Goal: Book appointment/travel/reservation

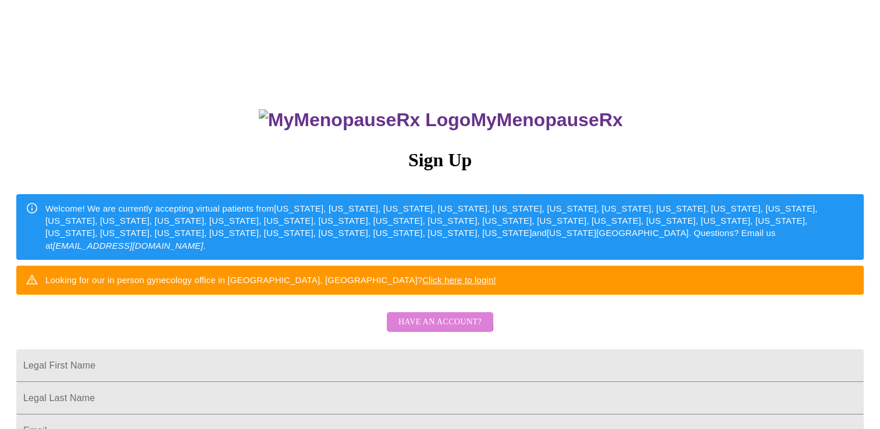
click at [437, 330] on span "Have an account?" at bounding box center [439, 322] width 83 height 15
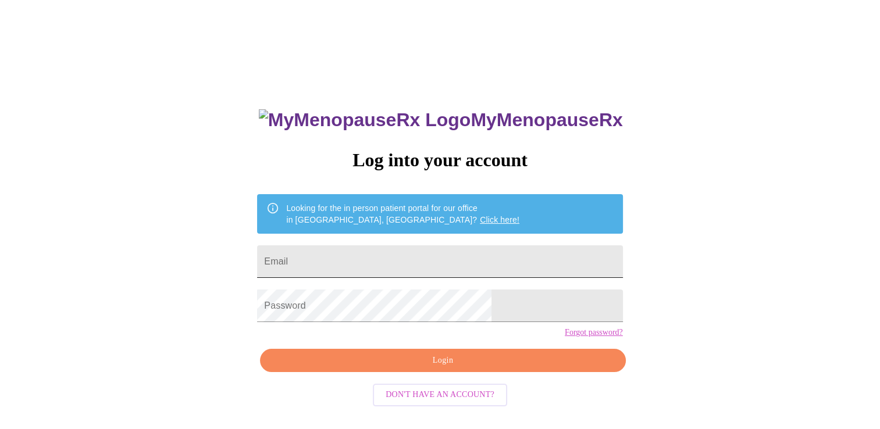
click at [397, 252] on input "Email" at bounding box center [439, 261] width 365 height 33
type input "[EMAIL_ADDRESS][DOMAIN_NAME]"
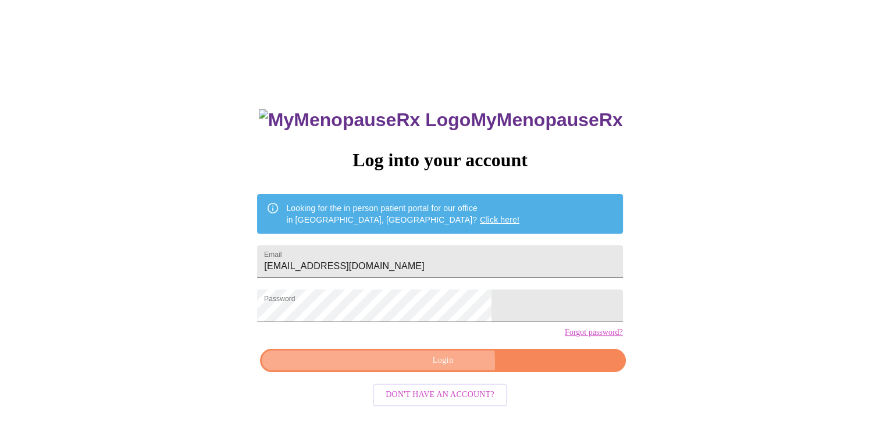
click at [442, 368] on span "Login" at bounding box center [442, 361] width 339 height 15
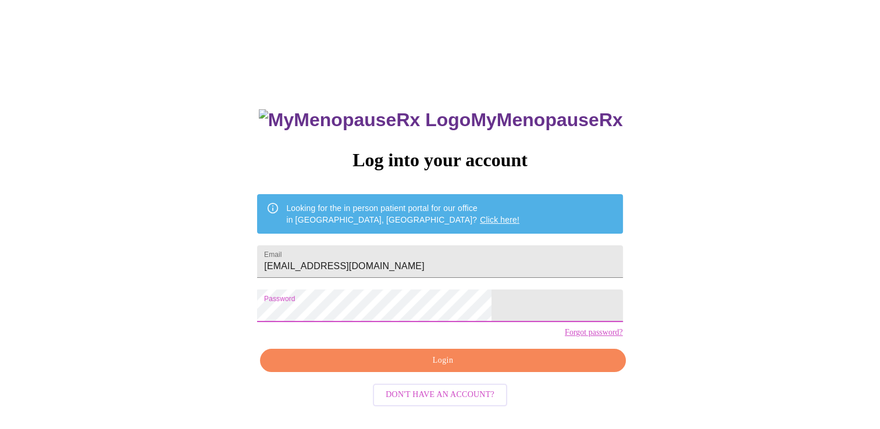
click at [445, 403] on span "Don't have an account?" at bounding box center [440, 395] width 109 height 15
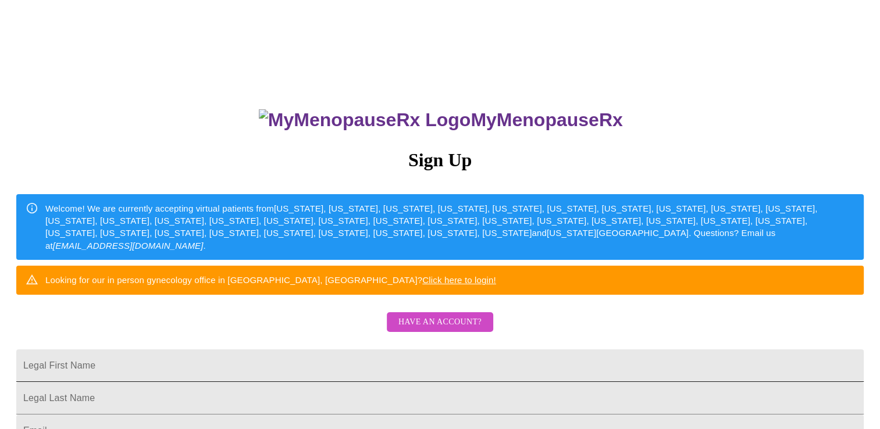
click at [422, 382] on input "Legal First Name" at bounding box center [440, 366] width 848 height 33
type input "[PERSON_NAME]"
click at [769, 334] on div "MyMenopauseRx Sign Up Welcome! We are currently accepting virtual patients from…" at bounding box center [440, 262] width 871 height 515
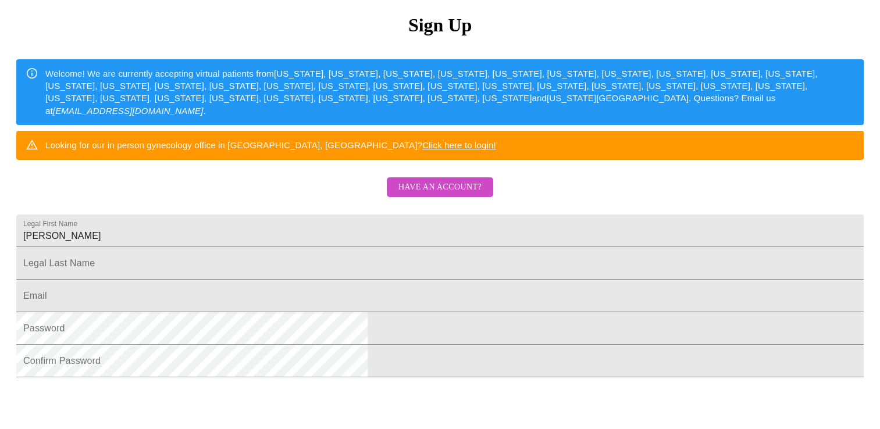
scroll to position [145, 0]
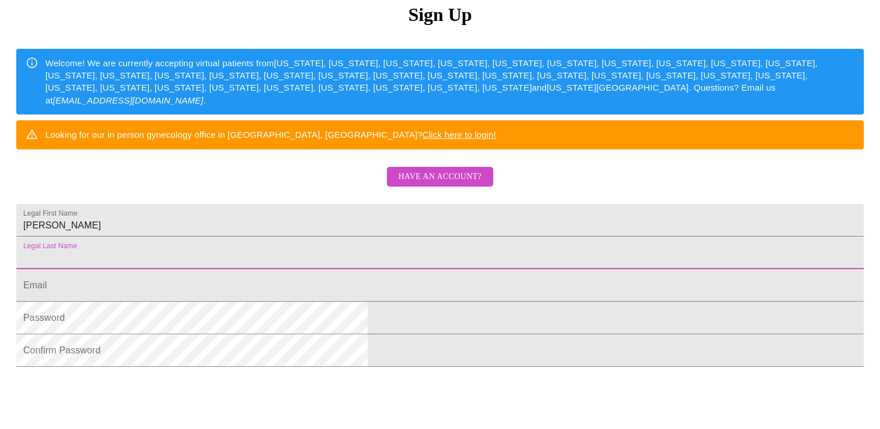
click at [565, 269] on input "Legal First Name" at bounding box center [440, 253] width 848 height 33
type input "[PERSON_NAME]"
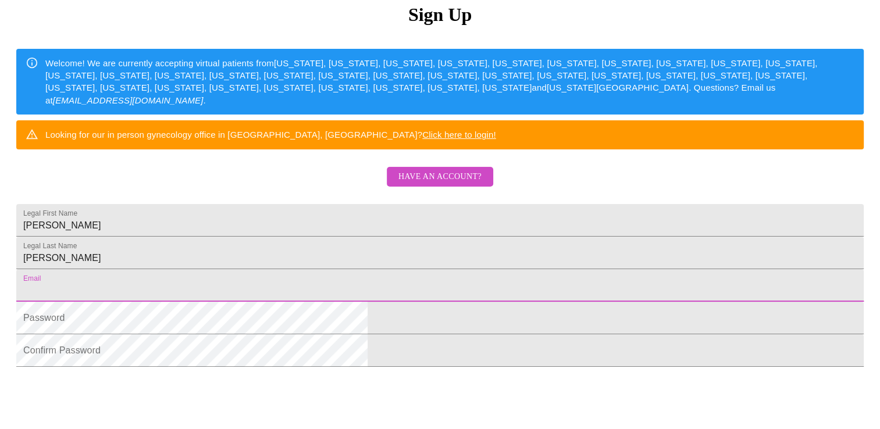
click at [534, 302] on input "Legal First Name" at bounding box center [440, 285] width 848 height 33
type input "[EMAIL_ADDRESS][DOMAIN_NAME]"
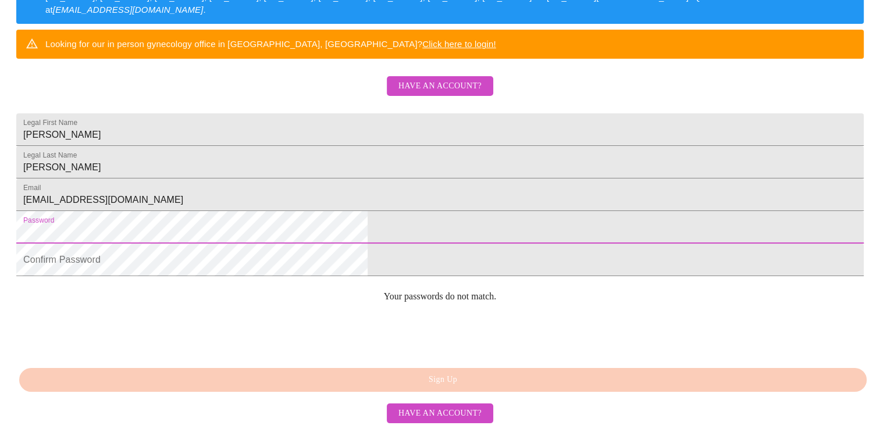
scroll to position [257, 0]
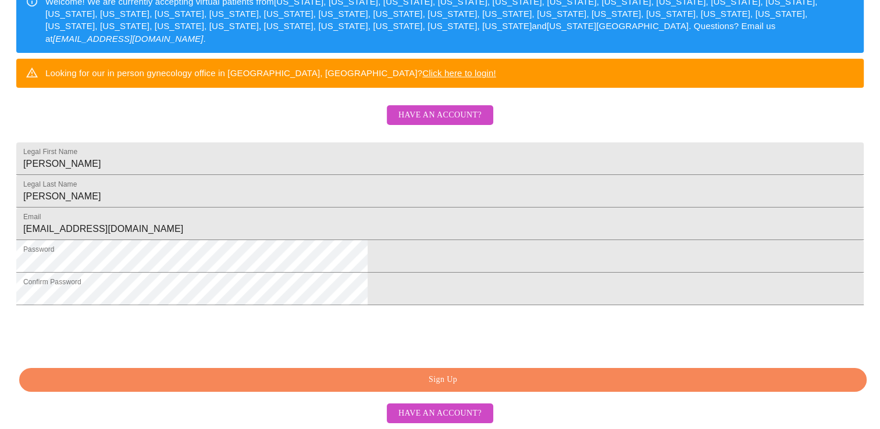
click at [481, 387] on span "Sign Up" at bounding box center [443, 380] width 821 height 15
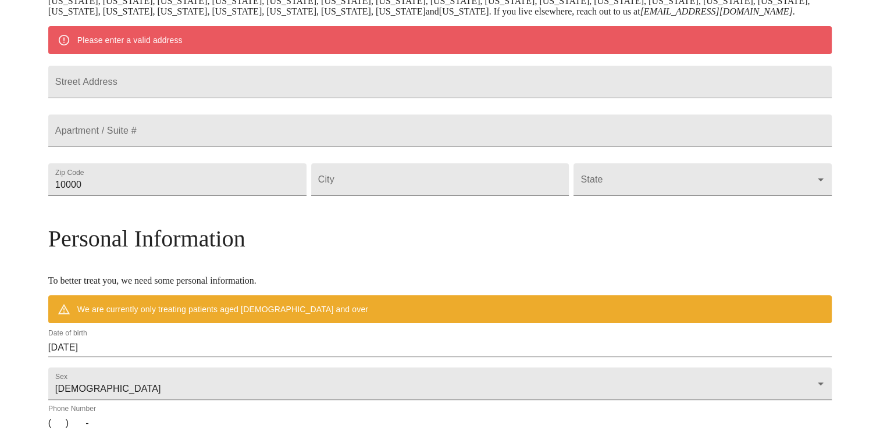
scroll to position [251, 0]
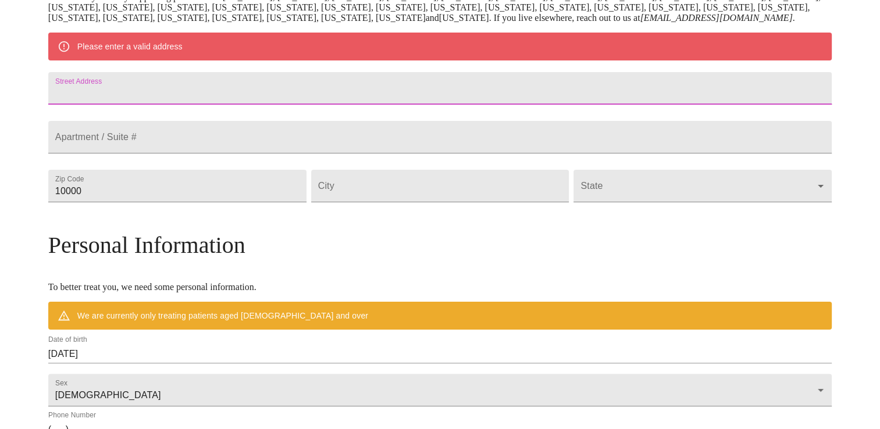
click at [343, 105] on input "Street Address" at bounding box center [440, 88] width 784 height 33
type input "[STREET_ADDRESS]"
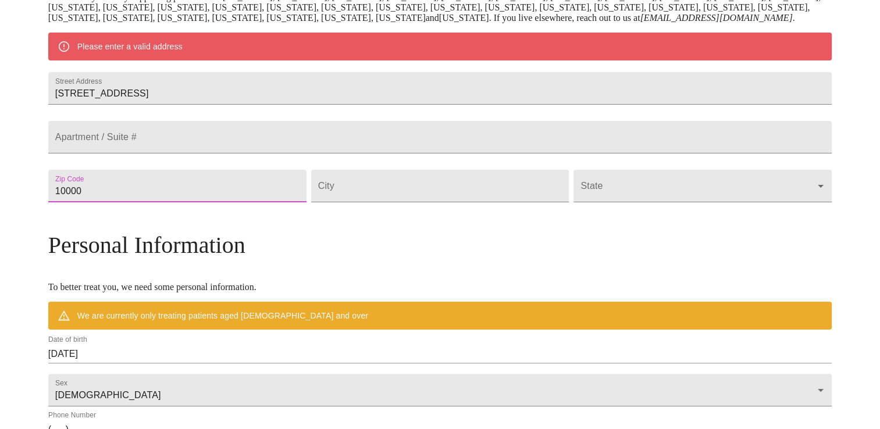
click at [273, 202] on input "10000" at bounding box center [177, 186] width 258 height 33
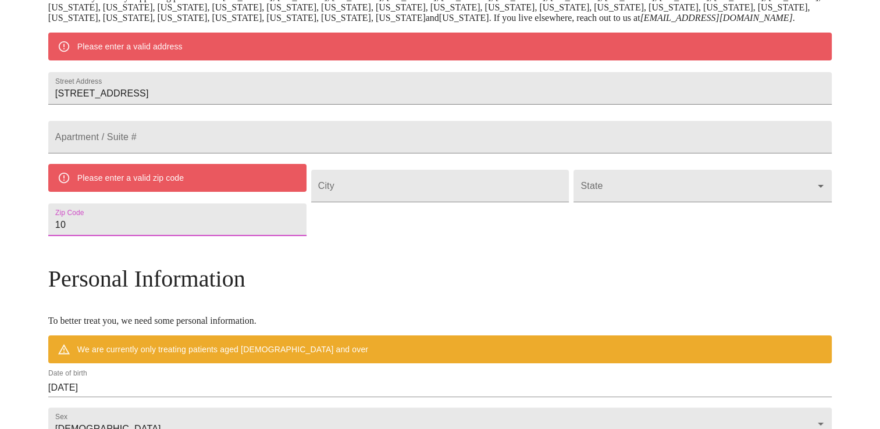
type input "1"
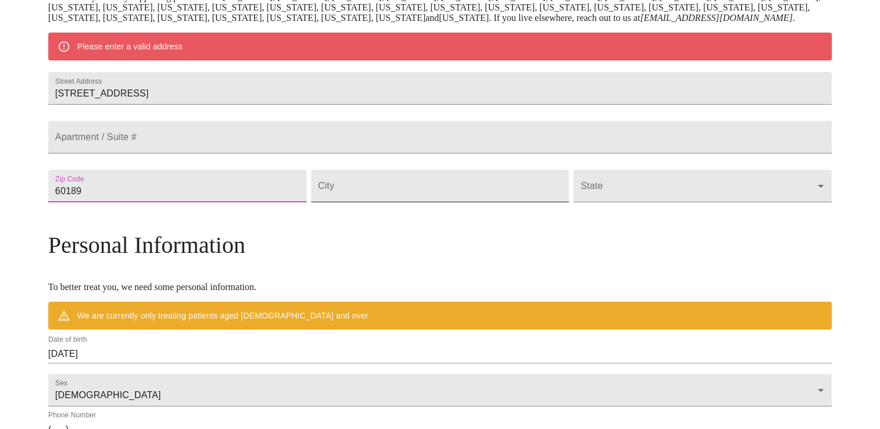
type input "60189"
click at [435, 202] on input "Street Address" at bounding box center [440, 186] width 258 height 33
type input "Wheaton"
click at [649, 224] on body "MyMenopauseRx Welcome to MyMenopauseRx Since it's your first time here, you'll …" at bounding box center [440, 207] width 871 height 907
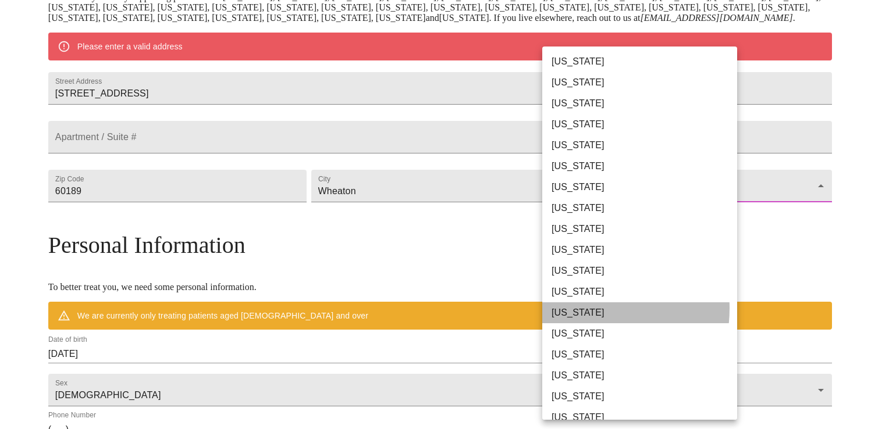
click at [570, 308] on li "[US_STATE]" at bounding box center [644, 312] width 204 height 21
type input "[US_STATE]"
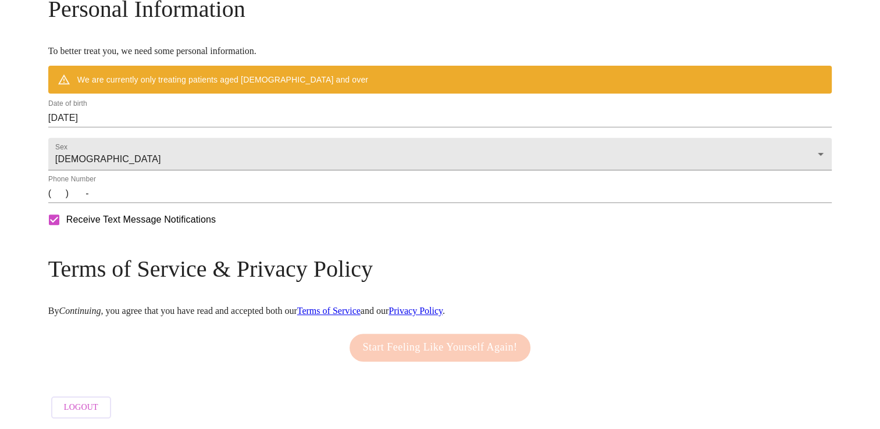
scroll to position [487, 0]
click at [161, 201] on input "(   )    -" at bounding box center [440, 193] width 784 height 19
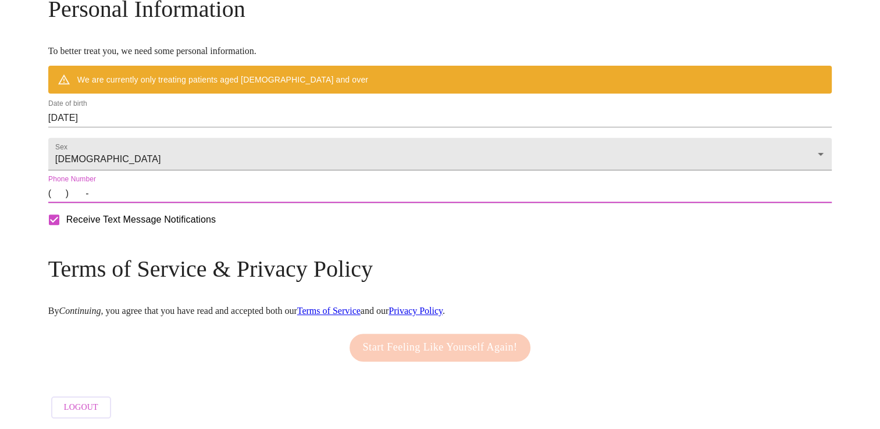
type input "[PHONE_NUMBER]"
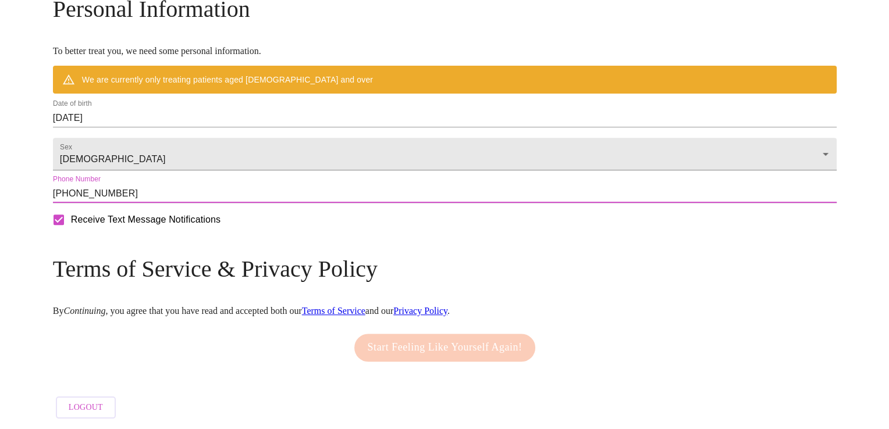
scroll to position [498, 0]
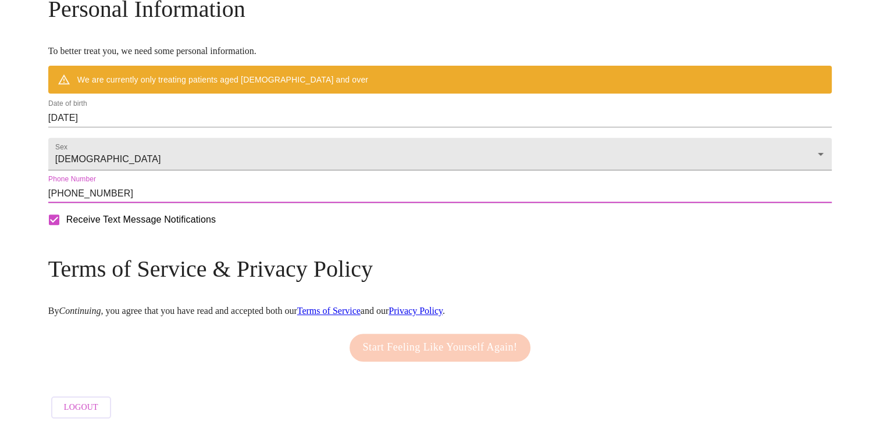
click at [565, 195] on input "[PHONE_NUMBER]" at bounding box center [440, 193] width 784 height 19
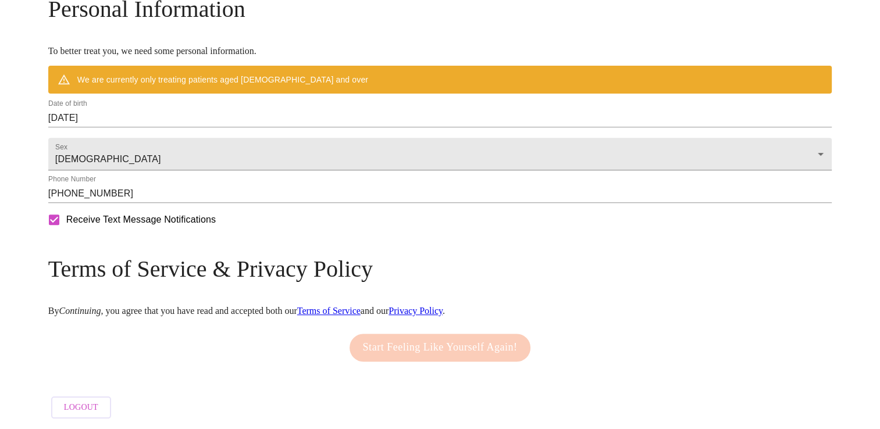
click at [242, 101] on div "Date of birth [DEMOGRAPHIC_DATA]" at bounding box center [440, 113] width 784 height 28
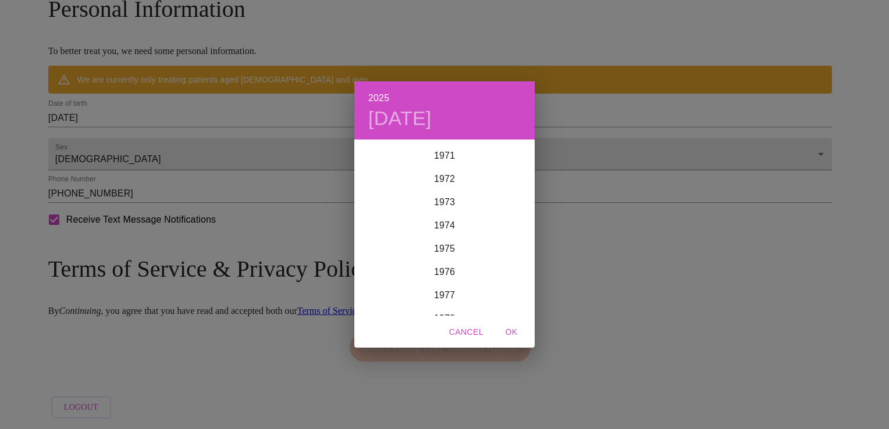
scroll to position [1733, 0]
click at [450, 230] on div "1977" at bounding box center [444, 234] width 180 height 23
click at [384, 244] on div "[DATE]" at bounding box center [384, 251] width 60 height 44
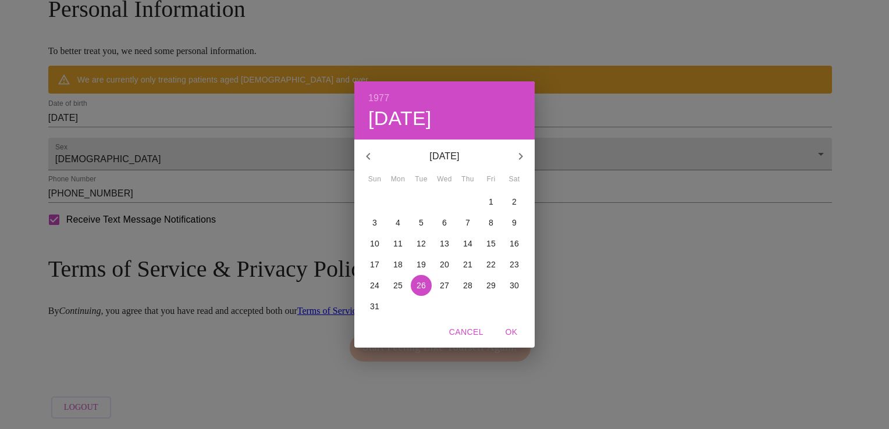
click at [447, 265] on p "20" at bounding box center [444, 265] width 9 height 12
click at [514, 332] on span "OK" at bounding box center [511, 332] width 28 height 15
type input "[DATE]"
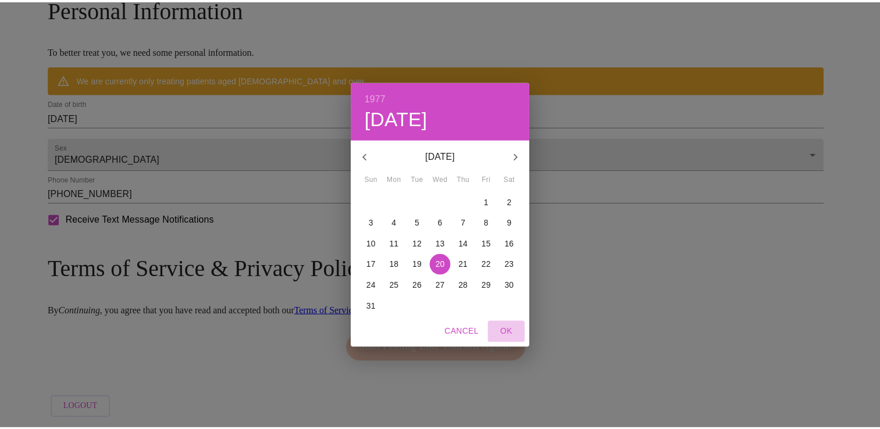
scroll to position [465, 0]
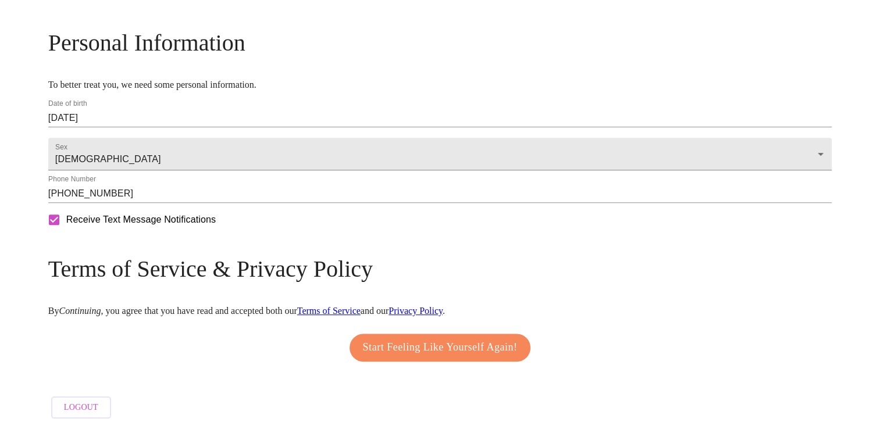
click at [476, 339] on span "Start Feeling Like Yourself Again!" at bounding box center [440, 348] width 155 height 19
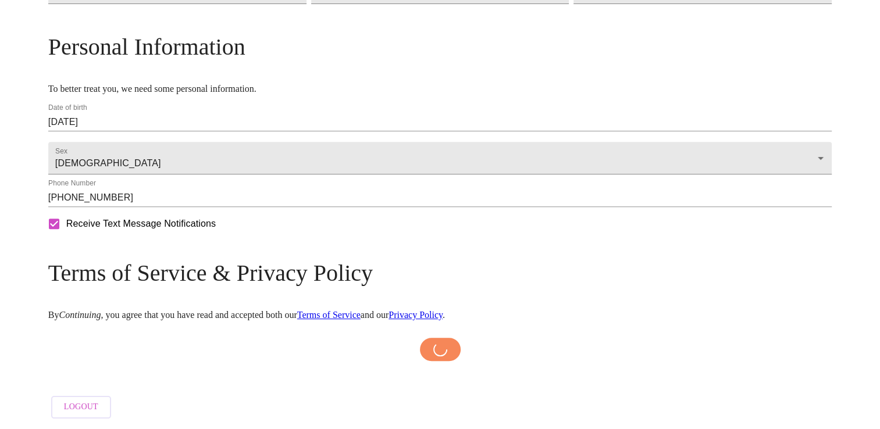
scroll to position [461, 0]
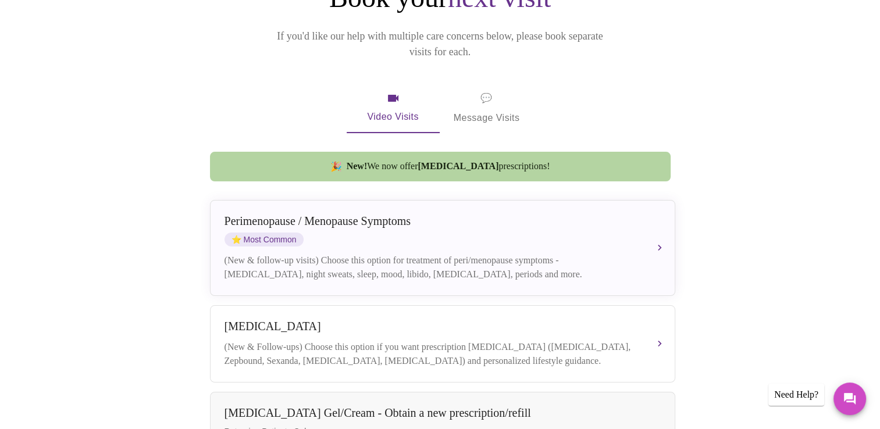
scroll to position [184, 0]
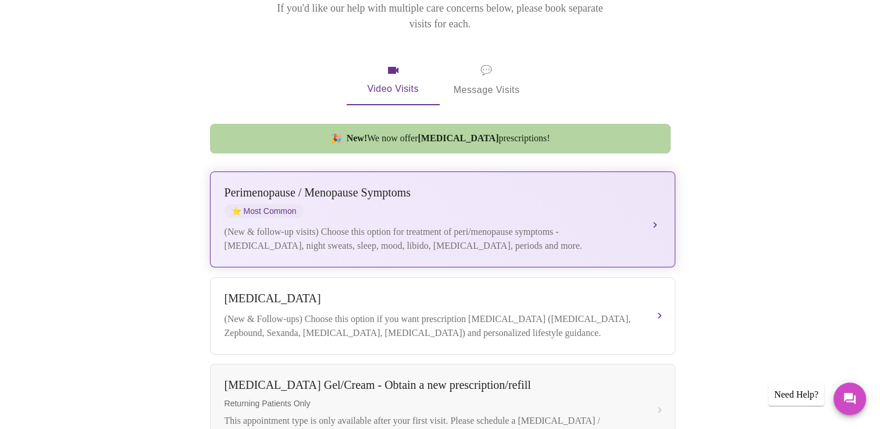
click at [652, 206] on button "[MEDICAL_DATA] / Menopause Symptoms ⭐ Most Common (New & follow-up visits) Choo…" at bounding box center [442, 220] width 465 height 96
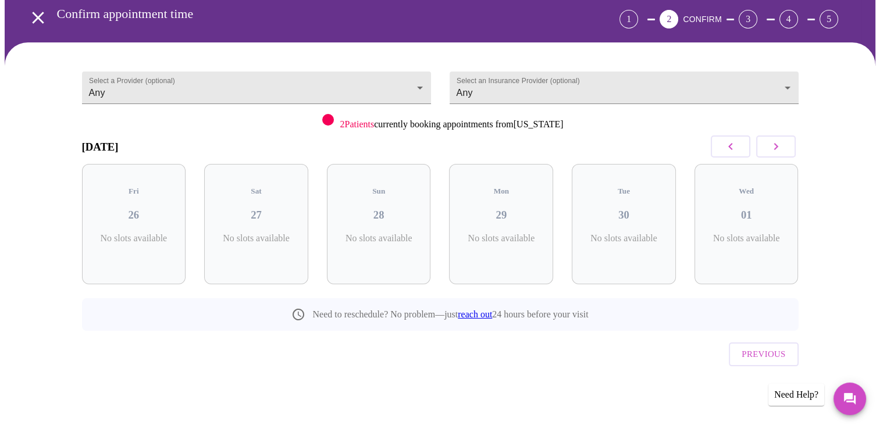
scroll to position [27, 0]
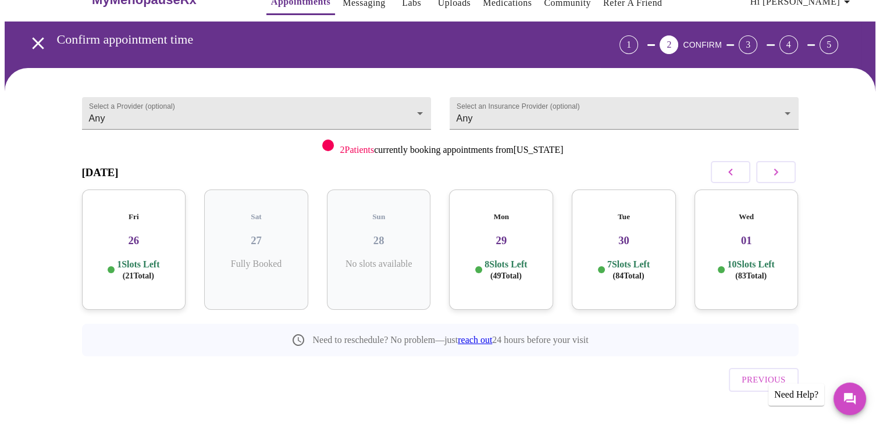
click at [775, 175] on icon "button" at bounding box center [776, 172] width 14 height 14
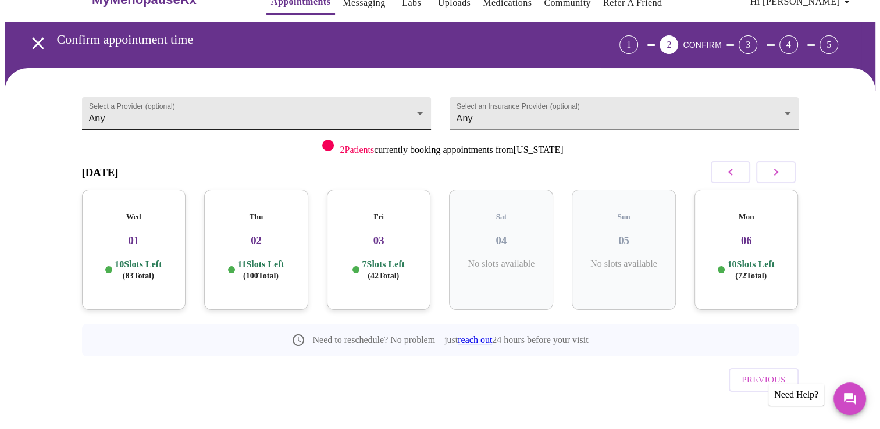
click at [421, 106] on body "MyMenopauseRx Appointments Messaging Labs Uploads Medications Community Refer a…" at bounding box center [440, 214] width 871 height 472
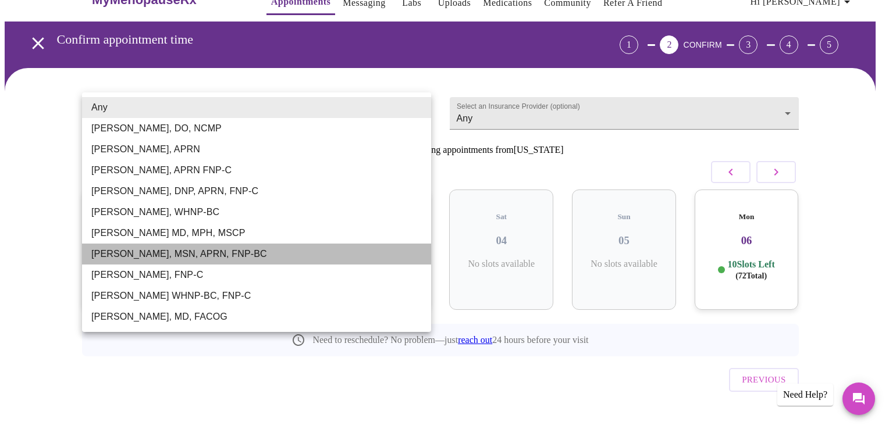
click at [234, 257] on li "[PERSON_NAME], MSN, APRN, FNP-BC" at bounding box center [256, 254] width 349 height 21
type input "[PERSON_NAME], MSN, APRN, FNP-BC"
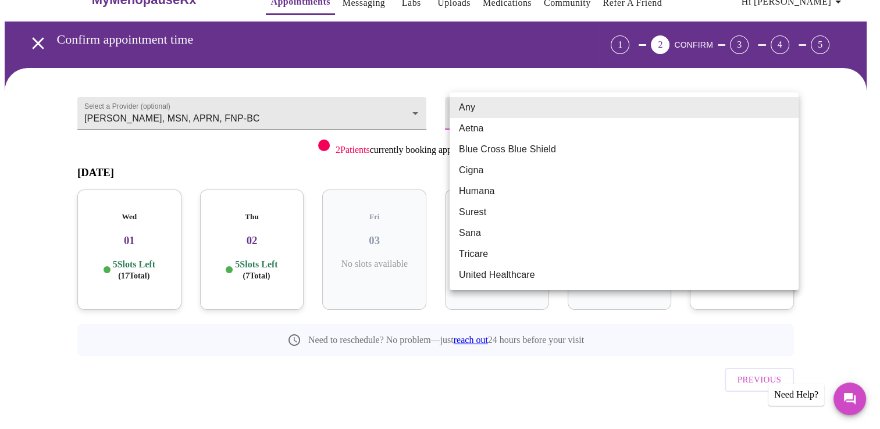
click at [502, 108] on body "MyMenopauseRx Appointments Messaging Labs Uploads Medications Community Refer a…" at bounding box center [440, 214] width 871 height 472
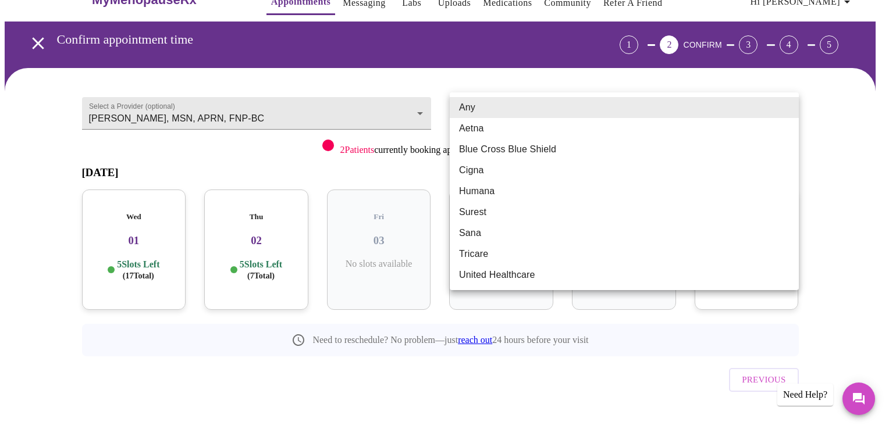
click at [518, 155] on li "Blue Cross Blue Shield" at bounding box center [624, 149] width 349 height 21
type input "Blue Cross Blue Shield"
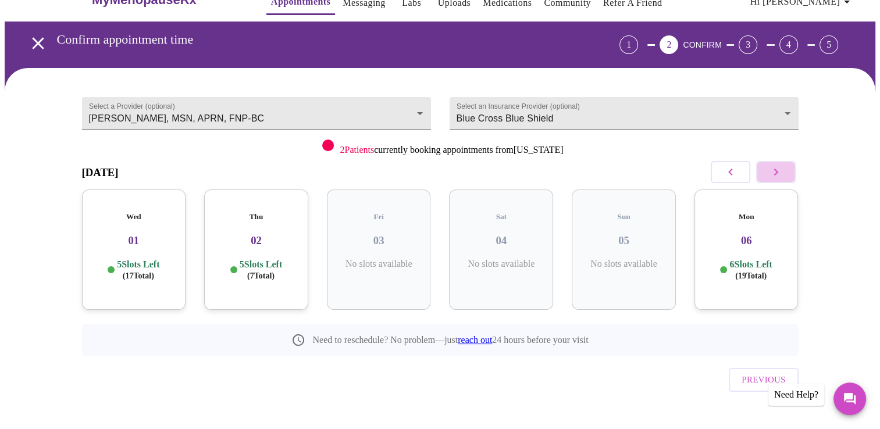
click at [785, 173] on button "button" at bounding box center [776, 172] width 40 height 22
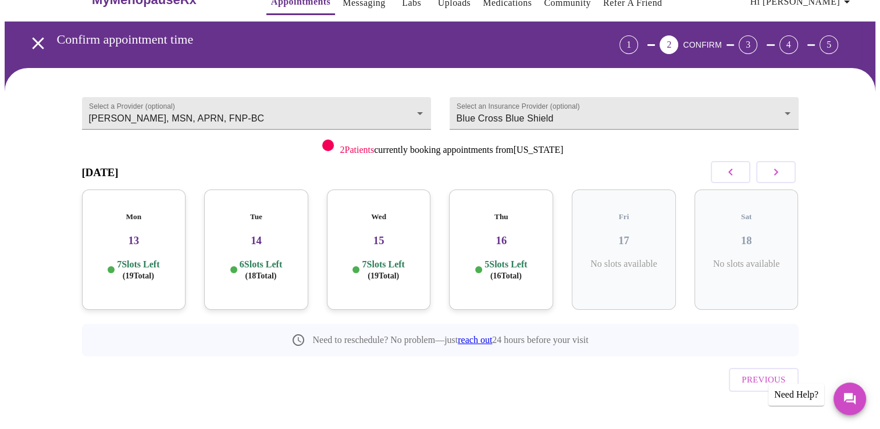
click at [141, 234] on h3 "13" at bounding box center [134, 240] width 86 height 13
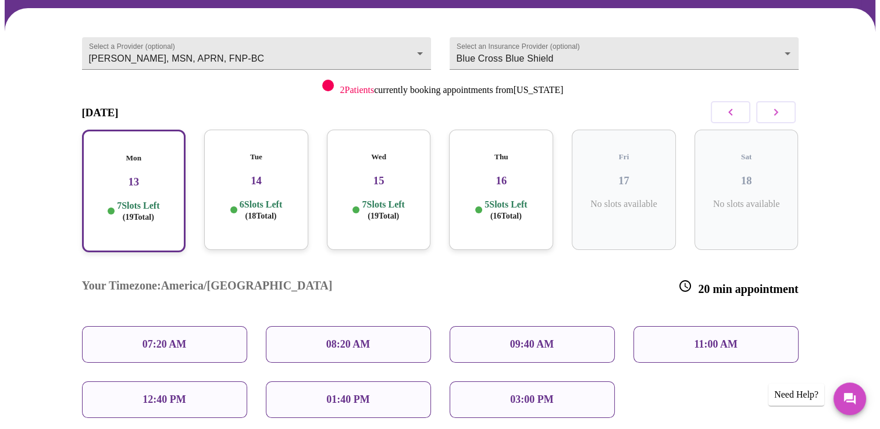
scroll to position [89, 0]
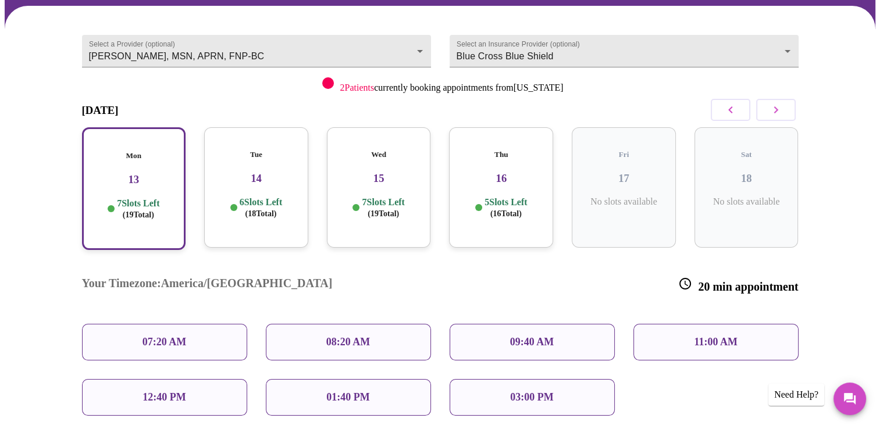
click at [200, 379] on div "12:40 PM" at bounding box center [164, 397] width 165 height 37
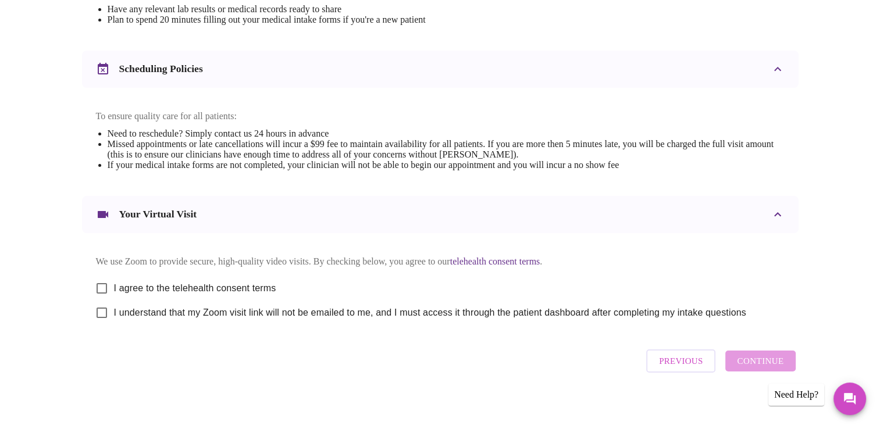
scroll to position [403, 0]
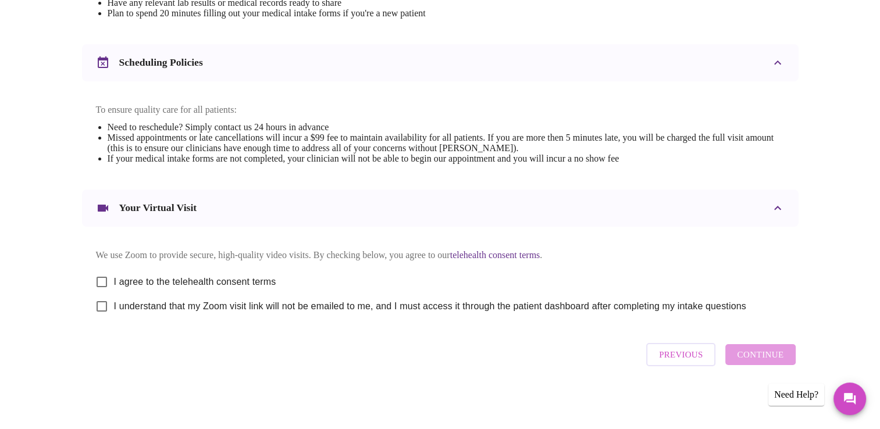
click at [101, 287] on input "I agree to the telehealth consent terms" at bounding box center [102, 282] width 24 height 24
checkbox input "true"
click at [104, 319] on input "I understand that my Zoom visit link will not be emailed to me, and I must acce…" at bounding box center [102, 306] width 24 height 24
checkbox input "true"
click at [760, 362] on span "Continue" at bounding box center [760, 354] width 47 height 15
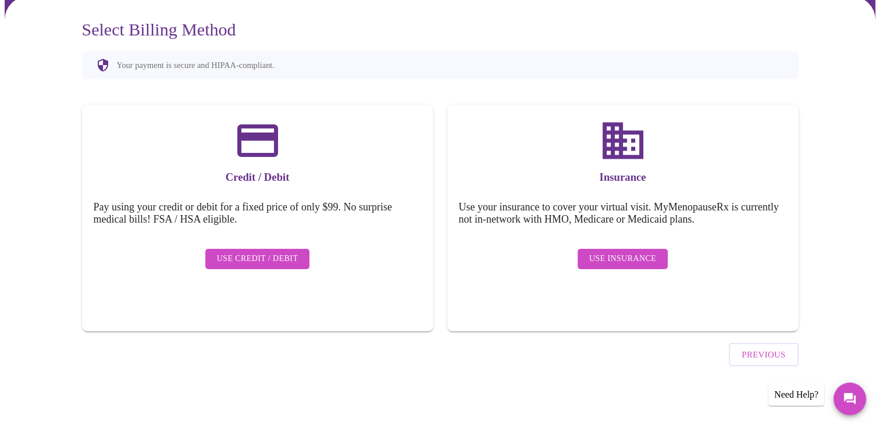
scroll to position [65, 0]
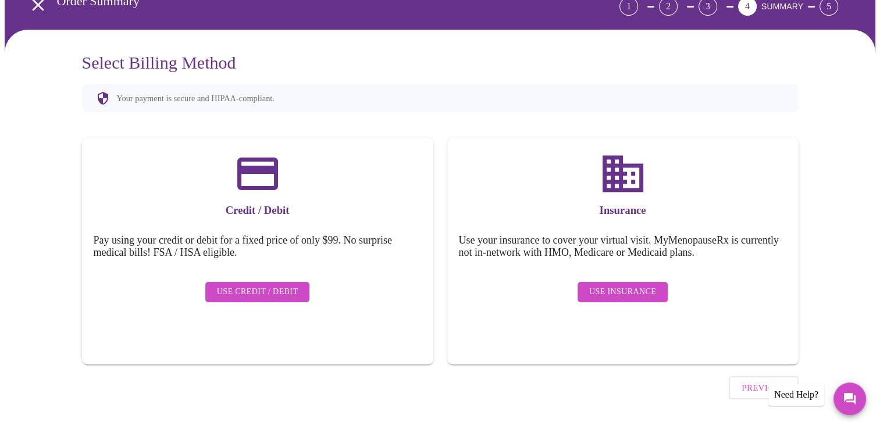
click at [626, 285] on span "Use Insurance" at bounding box center [622, 292] width 67 height 15
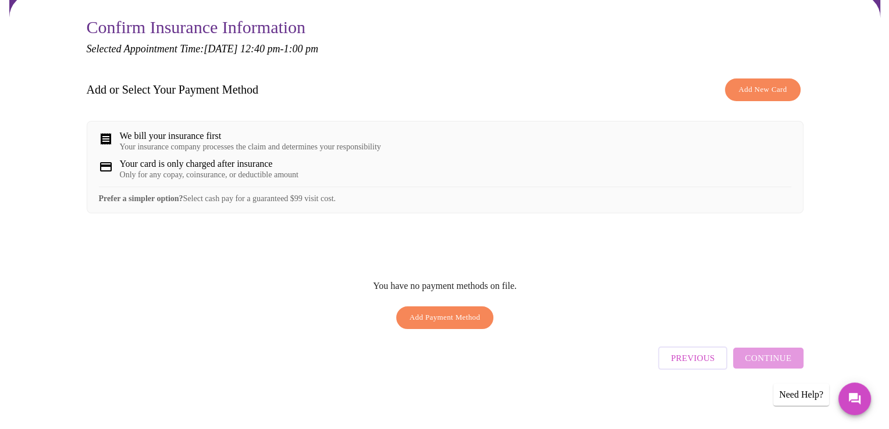
scroll to position [105, 0]
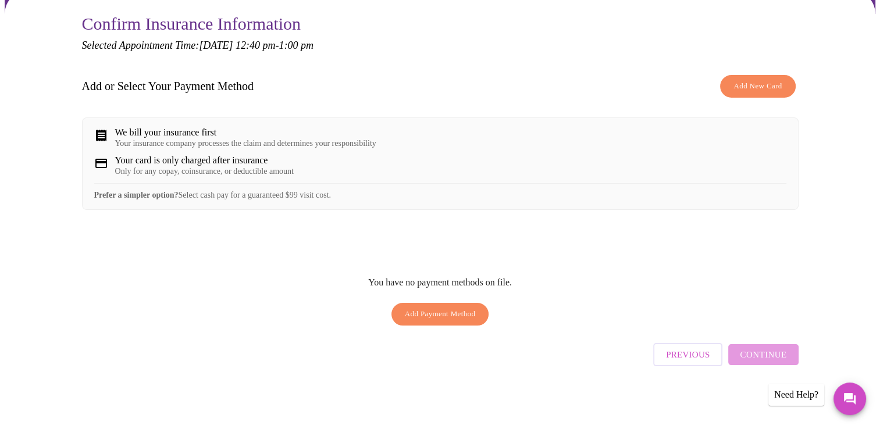
click at [770, 355] on div "Previous Continue" at bounding box center [725, 352] width 145 height 41
click at [770, 80] on span "Add New Card" at bounding box center [757, 86] width 48 height 13
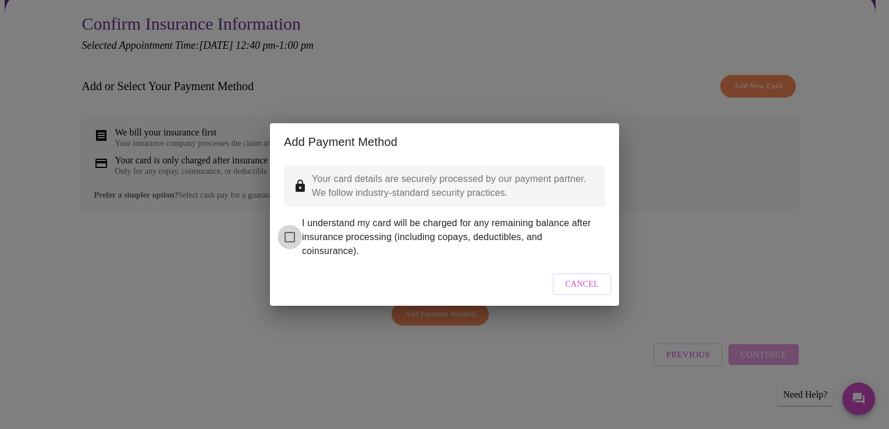
click at [290, 225] on input "I understand my card will be charged for any remaining balance after insurance …" at bounding box center [289, 237] width 24 height 24
checkbox input "true"
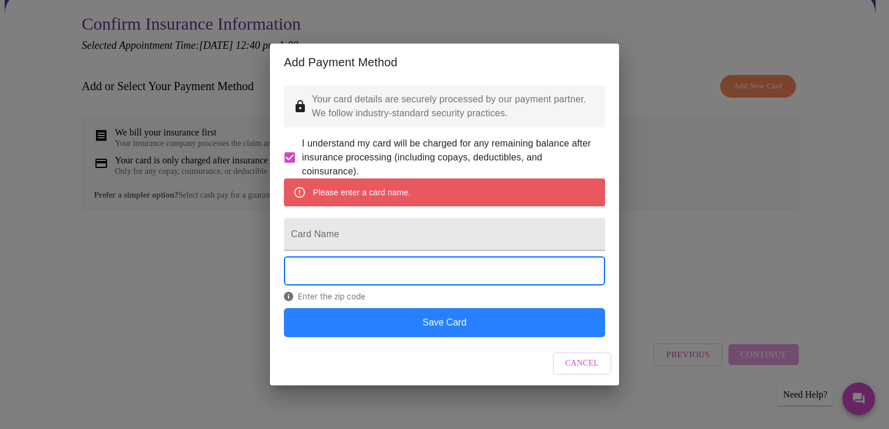
click at [470, 336] on button "Save Card" at bounding box center [444, 322] width 321 height 29
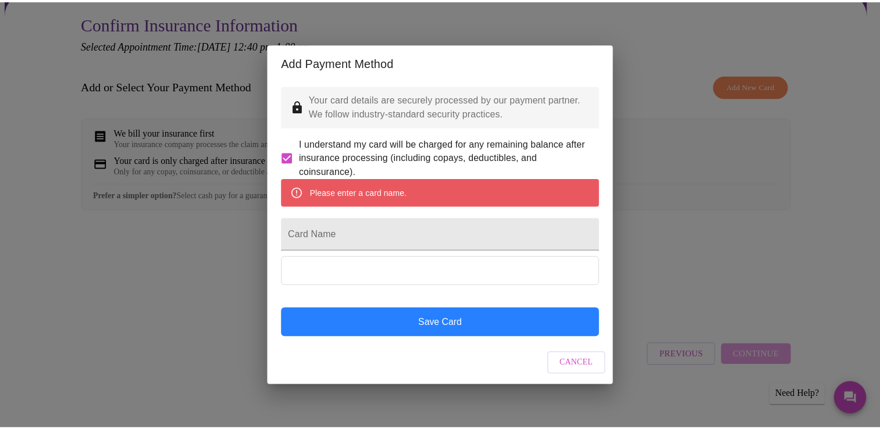
scroll to position [0, 0]
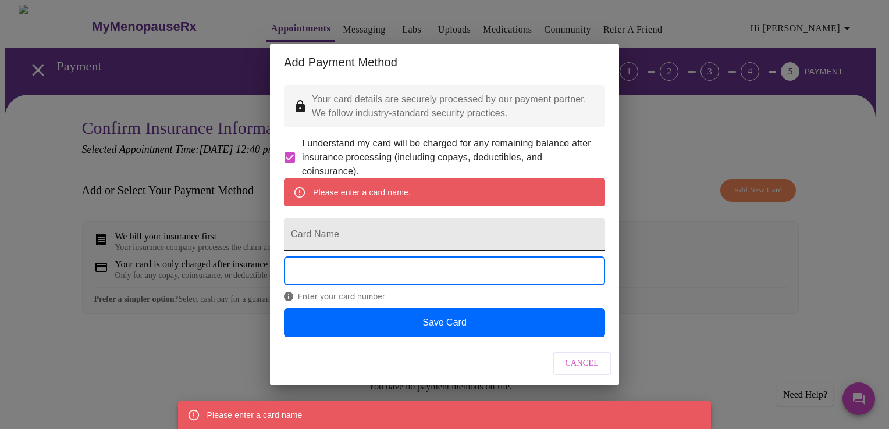
click at [429, 237] on input "Card Name" at bounding box center [444, 234] width 321 height 33
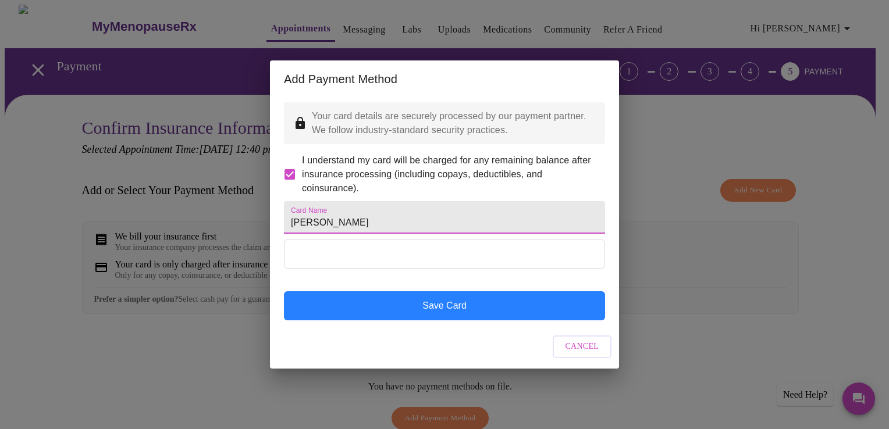
type input "[PERSON_NAME]"
click at [435, 321] on button "Save Card" at bounding box center [444, 305] width 321 height 29
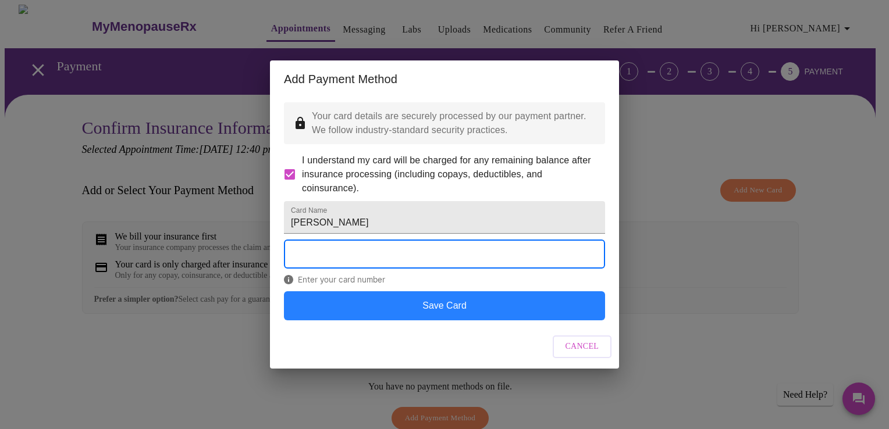
click at [432, 321] on button "Save Card" at bounding box center [444, 305] width 321 height 29
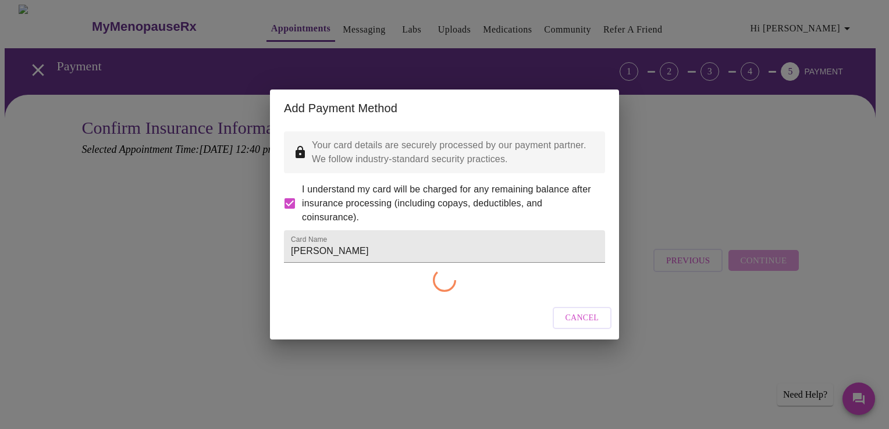
checkbox input "false"
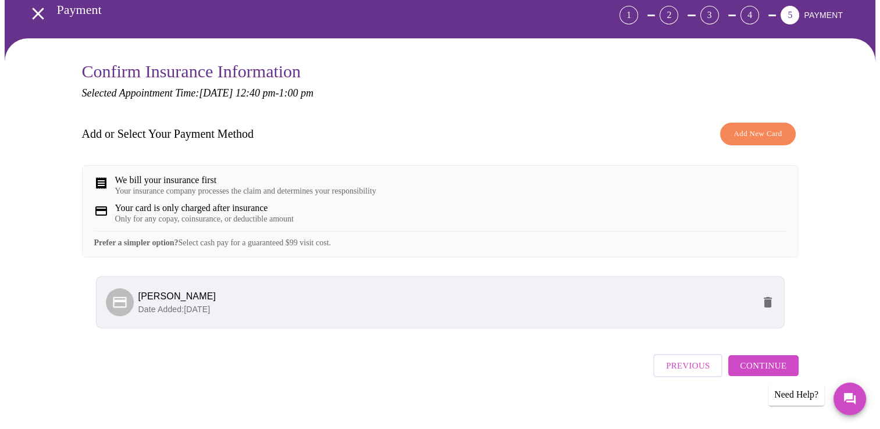
scroll to position [75, 0]
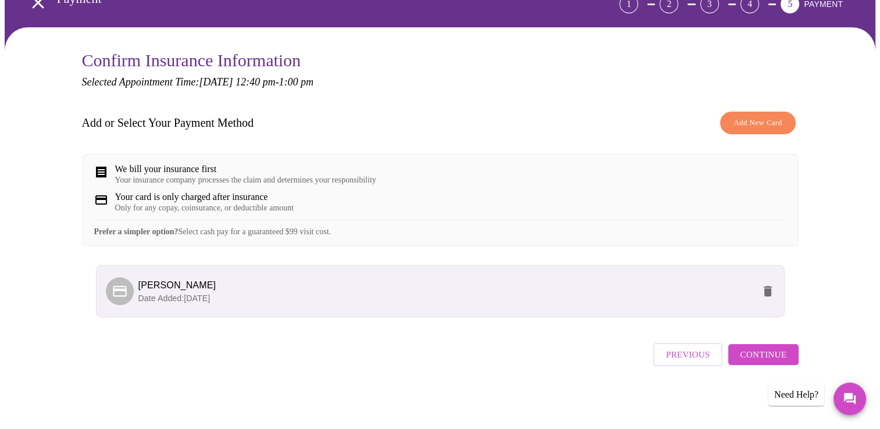
click at [771, 357] on span "Continue" at bounding box center [763, 354] width 47 height 15
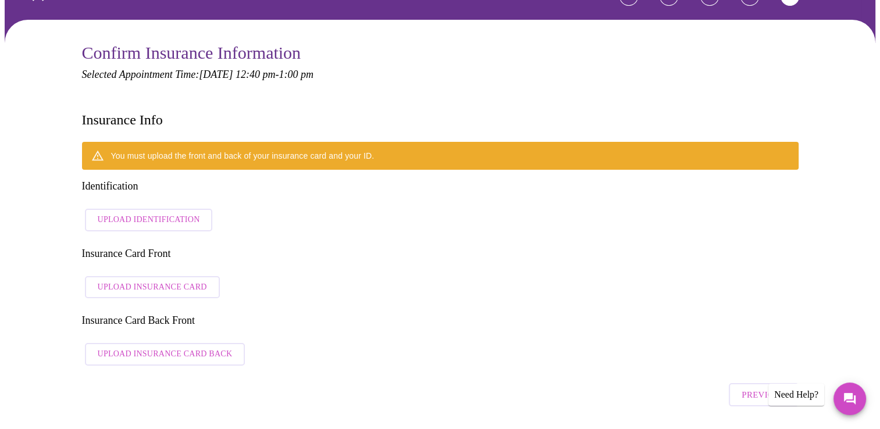
click at [171, 213] on span "Upload Identification" at bounding box center [149, 220] width 102 height 15
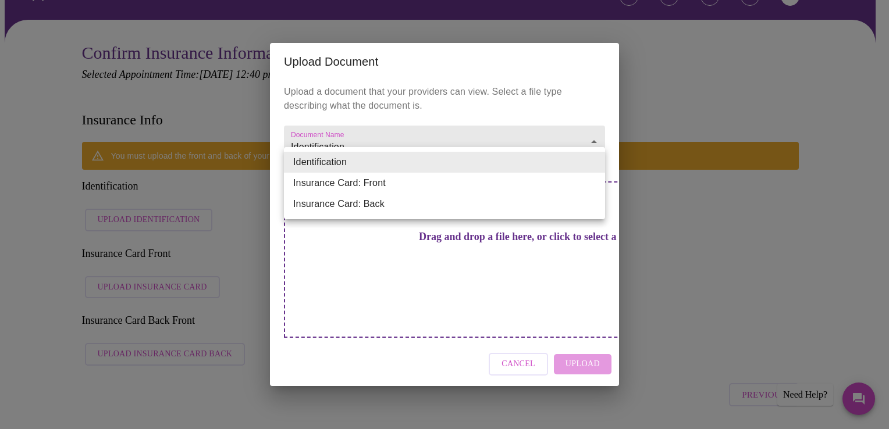
click at [747, 239] on div at bounding box center [444, 214] width 889 height 429
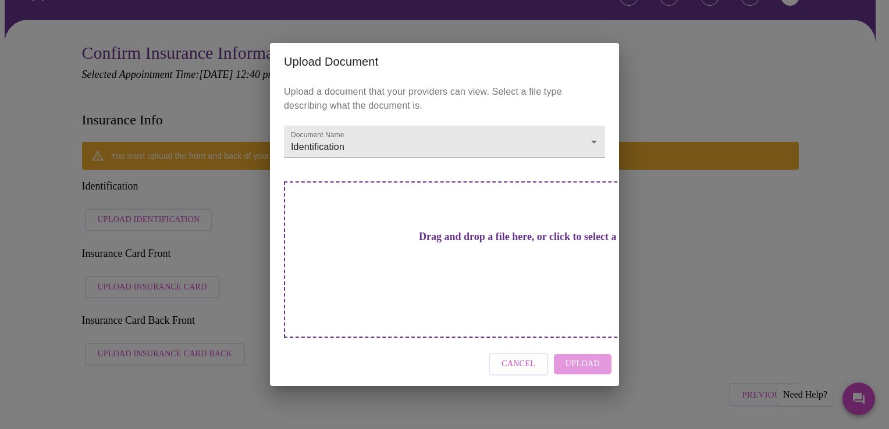
click at [685, 79] on div "Upload Document Upload a document that your providers can view. Select a file t…" at bounding box center [444, 214] width 889 height 429
